Goal: Check status: Check status

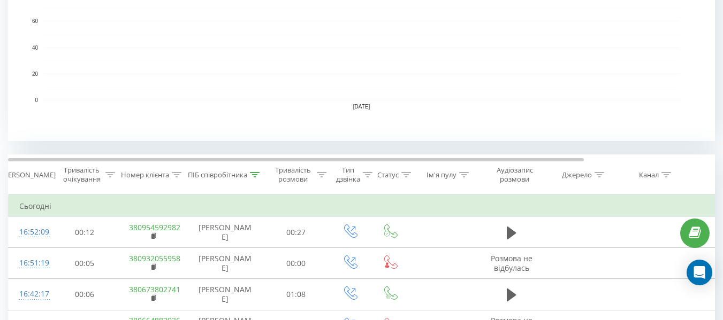
scroll to position [321, 0]
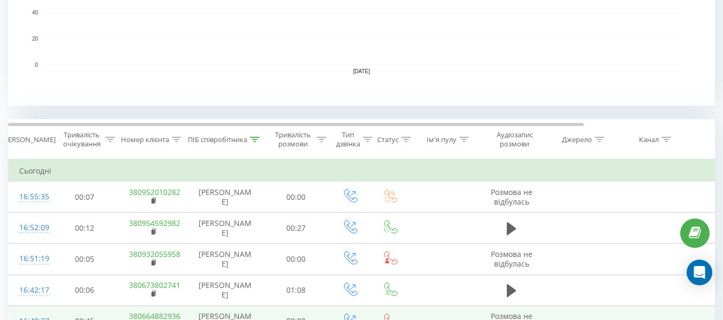
scroll to position [332, 0]
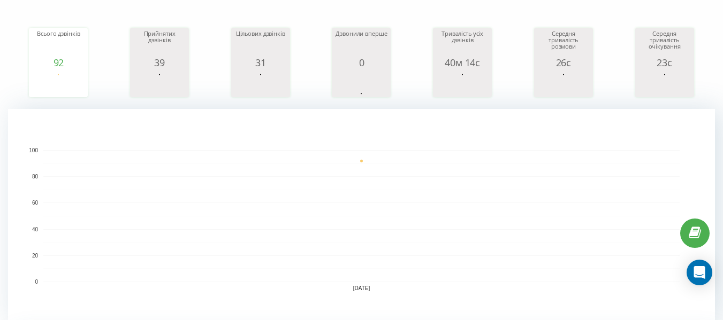
scroll to position [20, 0]
